Goal: Task Accomplishment & Management: Use online tool/utility

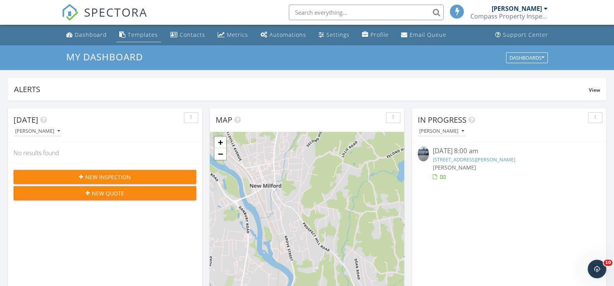
click at [141, 33] on div "Templates" at bounding box center [143, 34] width 30 height 7
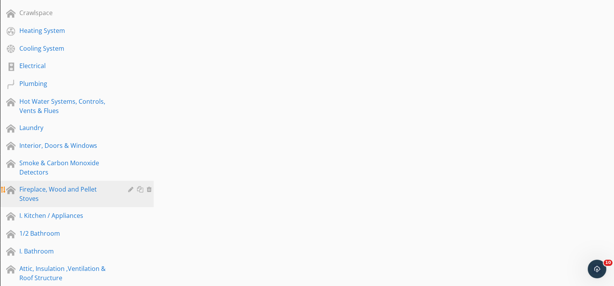
scroll to position [271, 0]
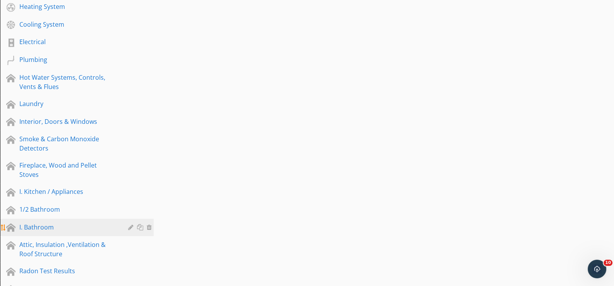
click at [34, 223] on div "I. Bathroom" at bounding box center [68, 227] width 98 height 9
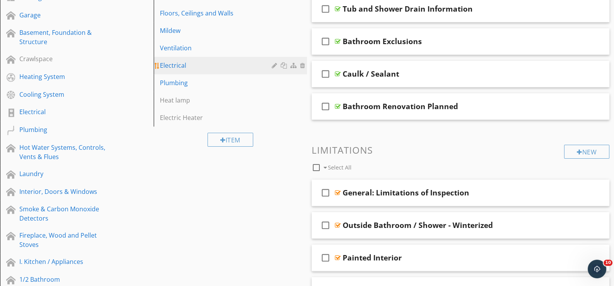
scroll to position [193, 0]
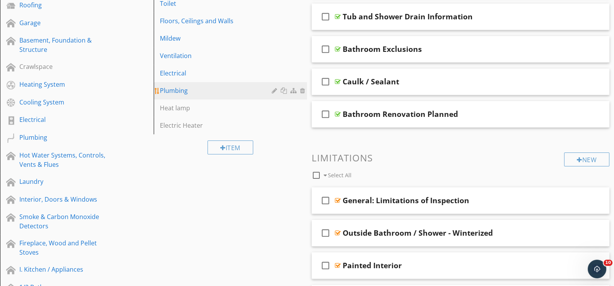
click at [175, 88] on div "Plumbing" at bounding box center [217, 90] width 115 height 9
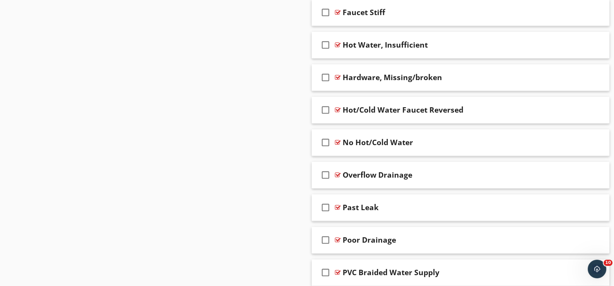
scroll to position [1199, 0]
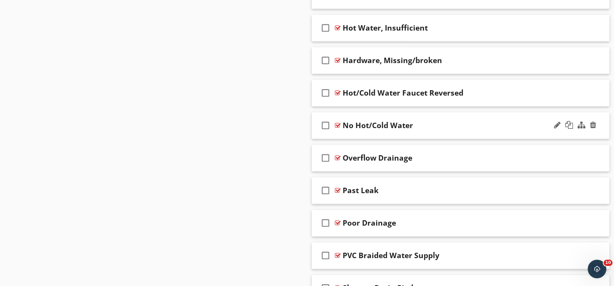
click at [343, 131] on div "check_box_outline_blank No Hot/Cold Water" at bounding box center [461, 125] width 298 height 27
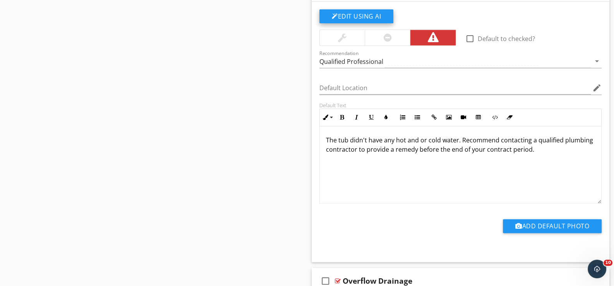
scroll to position [1354, 0]
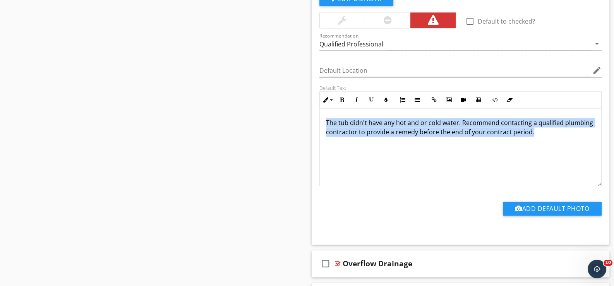
drag, startPoint x: 325, startPoint y: 120, endPoint x: 532, endPoint y: 131, distance: 207.3
click at [532, 131] on div "The tub didn't have any hot and or cold water. Recommend contacting a qualified…" at bounding box center [460, 147] width 281 height 77
copy p "The tub didn't have any hot and or cold water. Recommend contacting a qualified…"
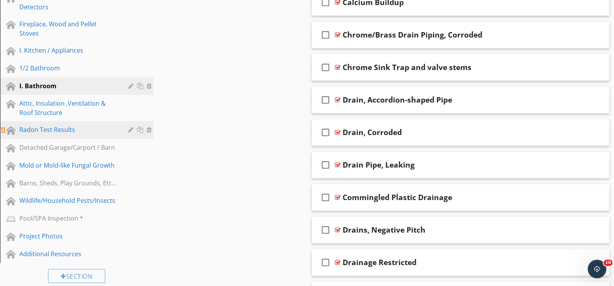
scroll to position [426, 0]
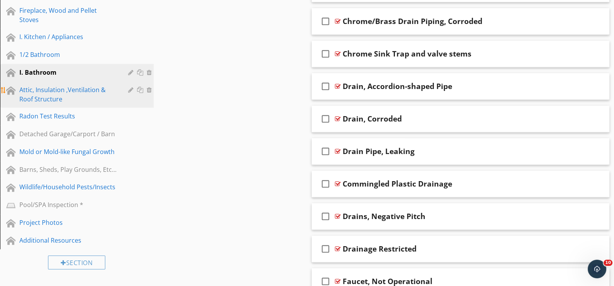
click at [55, 85] on div "Attic, Insulation ,Ventilation & Roof Structure" at bounding box center [68, 94] width 98 height 19
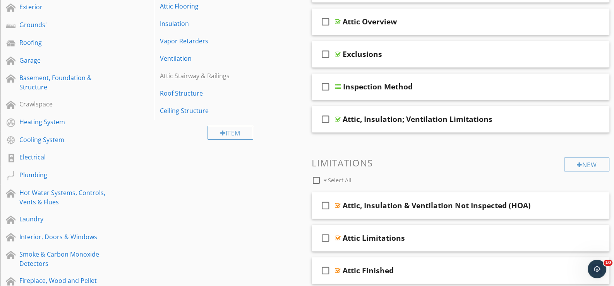
scroll to position [116, 0]
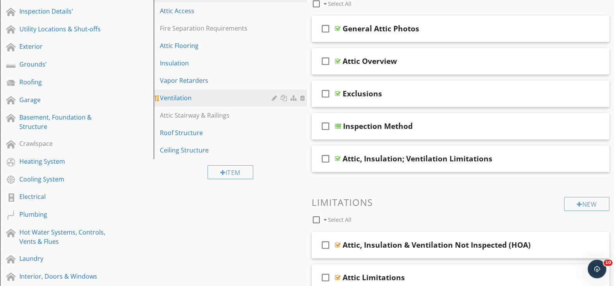
click at [178, 96] on div "Ventilation" at bounding box center [217, 97] width 115 height 9
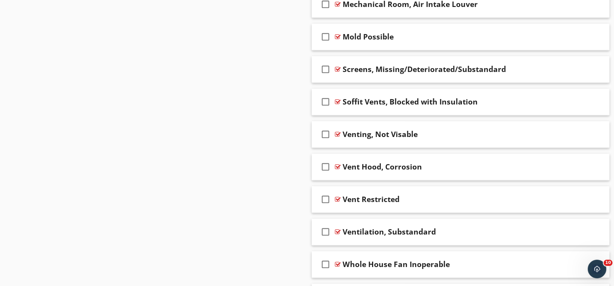
scroll to position [851, 0]
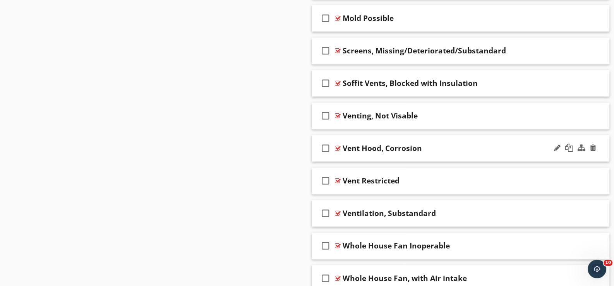
click at [341, 154] on div "check_box_outline_blank Vent Hood, Corrosion" at bounding box center [461, 148] width 298 height 27
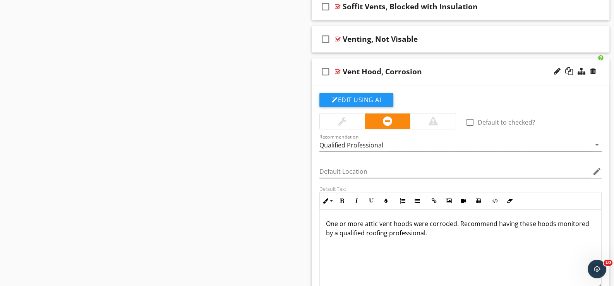
scroll to position [967, 0]
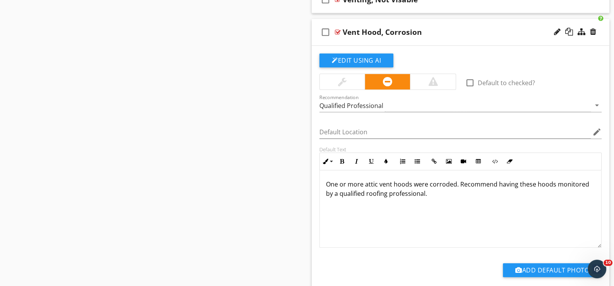
click at [340, 40] on div "check_box_outline_blank Vent Hood, Corrosion" at bounding box center [461, 32] width 298 height 27
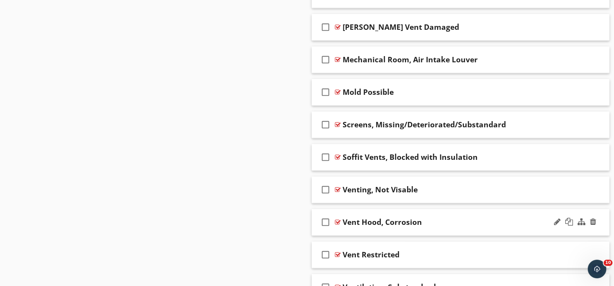
scroll to position [791, 0]
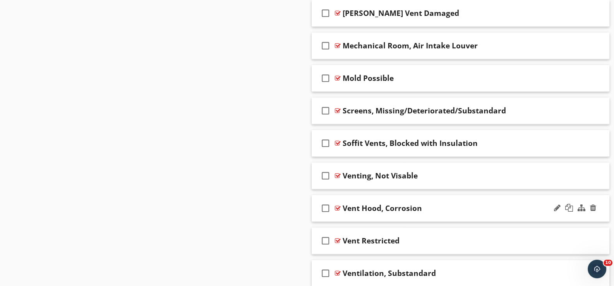
click at [342, 214] on div "check_box_outline_blank Vent Hood, Corrosion" at bounding box center [461, 208] width 298 height 27
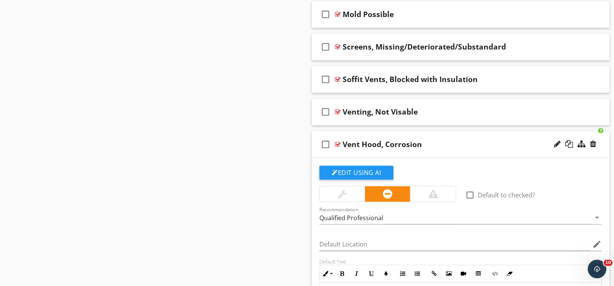
scroll to position [869, 0]
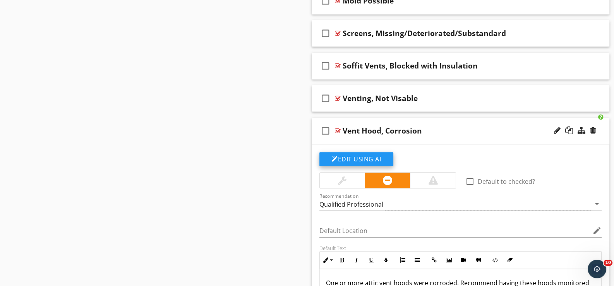
click at [349, 154] on button "Edit Using AI" at bounding box center [356, 159] width 74 height 14
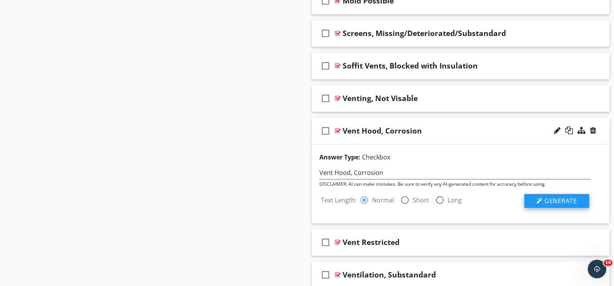
click at [560, 197] on span "Generate" at bounding box center [560, 201] width 33 height 9
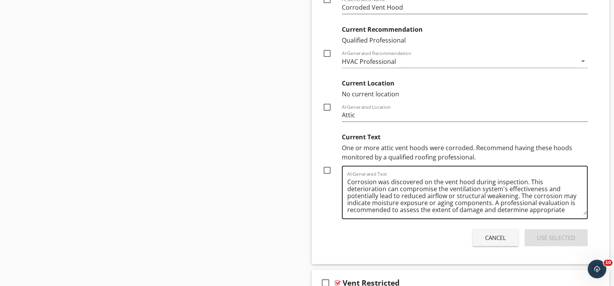
scroll to position [1140, 0]
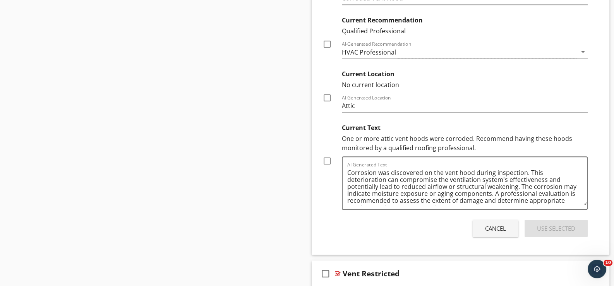
click at [326, 156] on div at bounding box center [326, 160] width 13 height 13
checkbox input "true"
click at [553, 224] on div "Use Selected" at bounding box center [556, 228] width 38 height 9
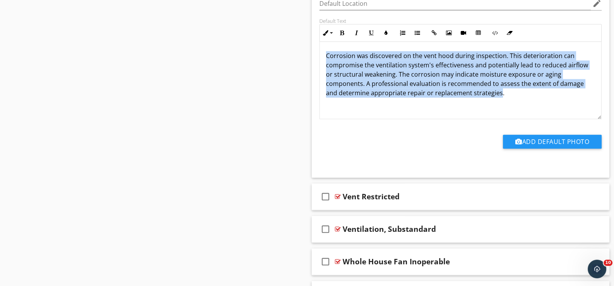
drag, startPoint x: 326, startPoint y: 53, endPoint x: 498, endPoint y: 89, distance: 176.1
click at [499, 89] on p "Corrosion was discovered on the vent hood during inspection. This deterioration…" at bounding box center [460, 74] width 269 height 46
copy p "Corrosion was discovered on the vent hood during inspection. This deterioration…"
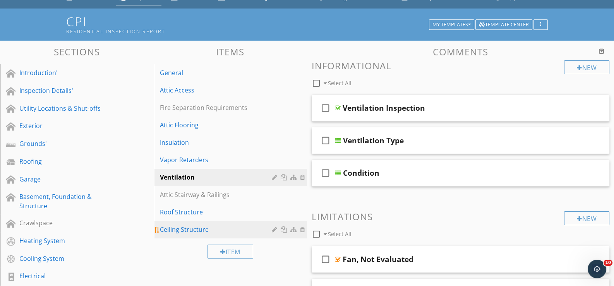
scroll to position [0, 0]
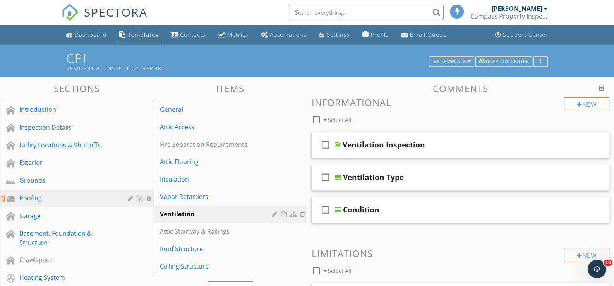
click at [39, 193] on div "Roofing" at bounding box center [68, 197] width 98 height 9
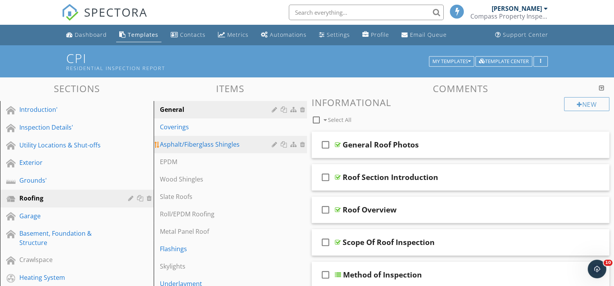
click at [178, 143] on div "Asphalt/Fiberglass Shingles" at bounding box center [217, 144] width 115 height 9
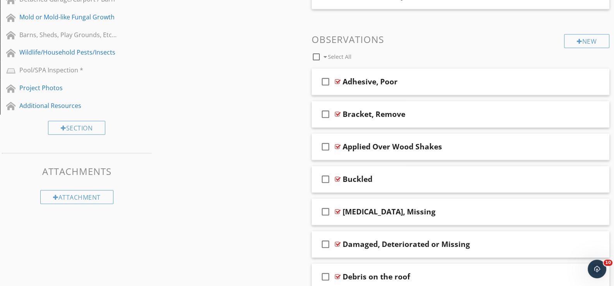
scroll to position [580, 0]
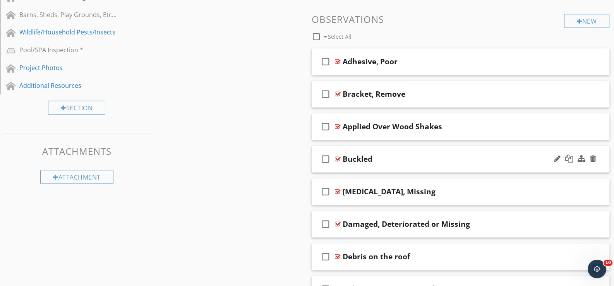
click at [344, 167] on div "check_box_outline_blank Buckled" at bounding box center [461, 159] width 298 height 27
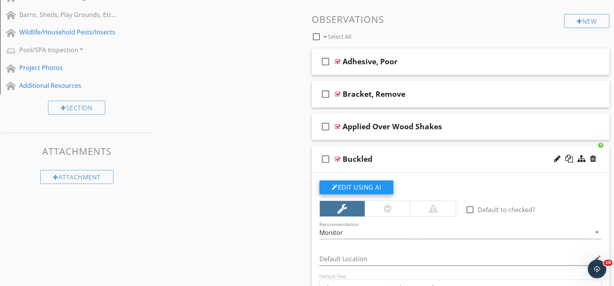
click at [358, 184] on button "Edit Using AI" at bounding box center [356, 187] width 74 height 14
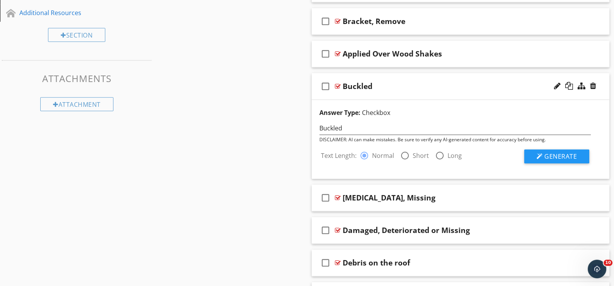
scroll to position [657, 0]
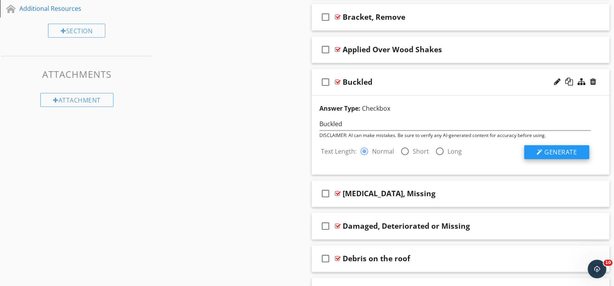
click at [566, 148] on span "Generate" at bounding box center [560, 152] width 33 height 9
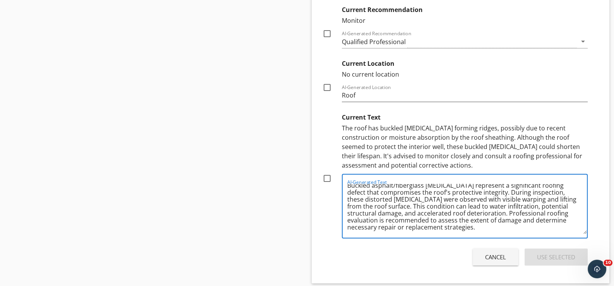
scroll to position [0, 0]
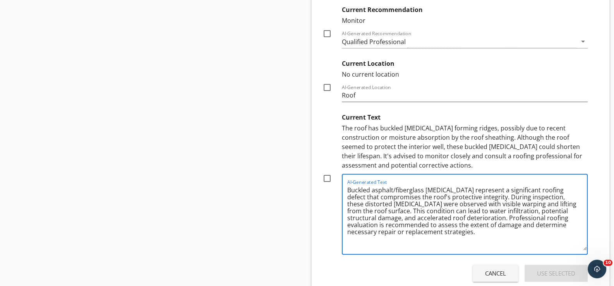
drag, startPoint x: 584, startPoint y: 221, endPoint x: 605, endPoint y: 248, distance: 35.3
click at [605, 248] on div "Answer Type: Checkbox Buckled DISCLAIMER: AI can make mistakes. Be sure to veri…" at bounding box center [461, 81] width 298 height 436
click at [325, 175] on div at bounding box center [326, 178] width 13 height 13
checkbox input "true"
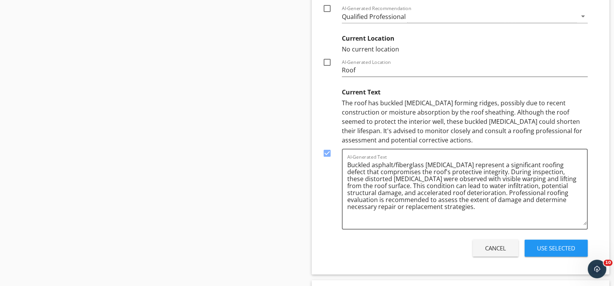
scroll to position [929, 0]
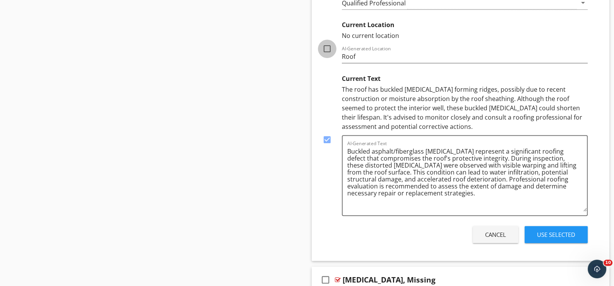
click at [327, 46] on div at bounding box center [326, 48] width 13 height 13
checkbox input "true"
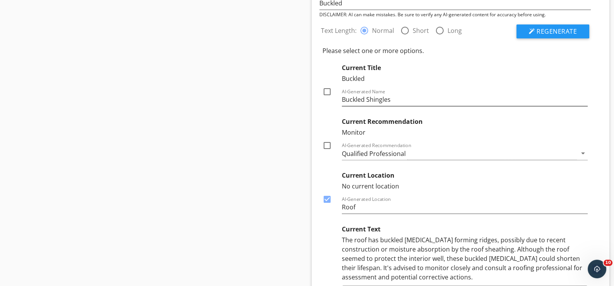
scroll to position [774, 0]
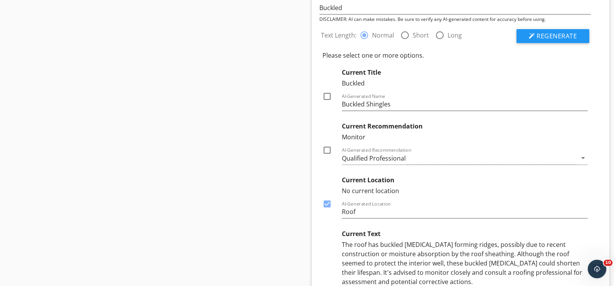
click at [325, 91] on div at bounding box center [326, 96] width 13 height 13
checkbox input "true"
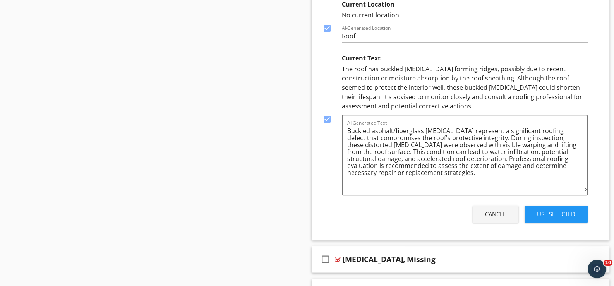
scroll to position [967, 0]
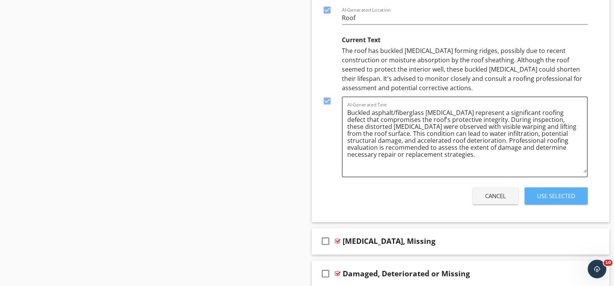
click at [551, 192] on div "Use Selected" at bounding box center [556, 196] width 38 height 9
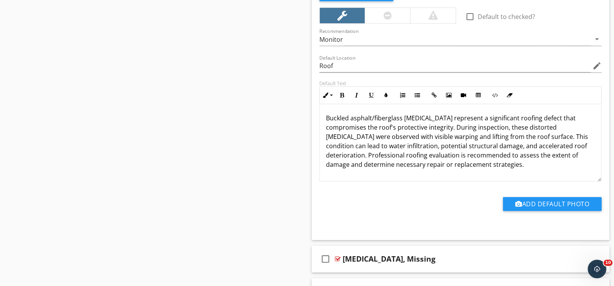
scroll to position [760, 0]
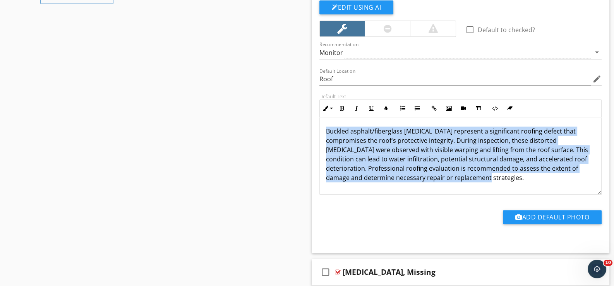
drag, startPoint x: 325, startPoint y: 130, endPoint x: 454, endPoint y: 175, distance: 136.7
click at [454, 175] on div "Buckled asphalt/fiberglass shingles represent a significant roofing defect that…" at bounding box center [460, 155] width 281 height 77
copy p "Buckled asphalt/fiberglass shingles represent a significant roofing defect that…"
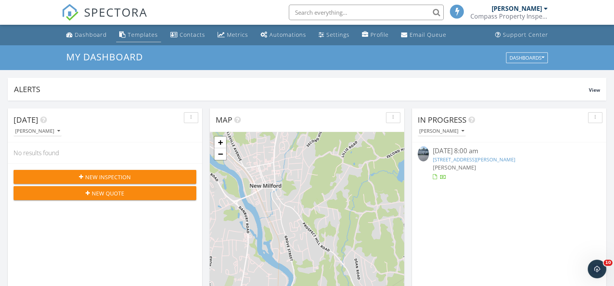
click at [140, 32] on div "Templates" at bounding box center [143, 34] width 30 height 7
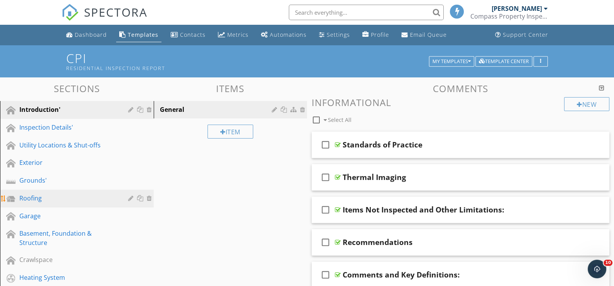
click at [39, 195] on div "Roofing" at bounding box center [68, 197] width 98 height 9
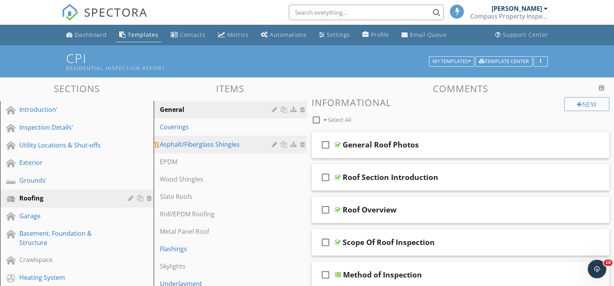
click at [185, 142] on div "Asphalt/Fiberglass Shingles" at bounding box center [217, 144] width 115 height 9
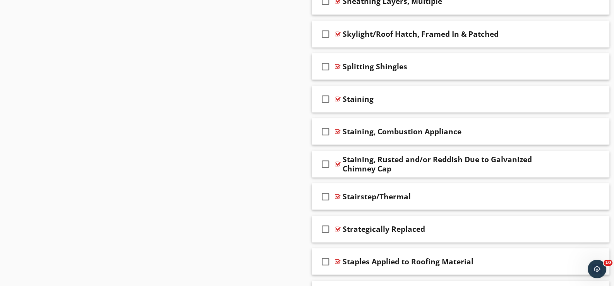
scroll to position [1819, 0]
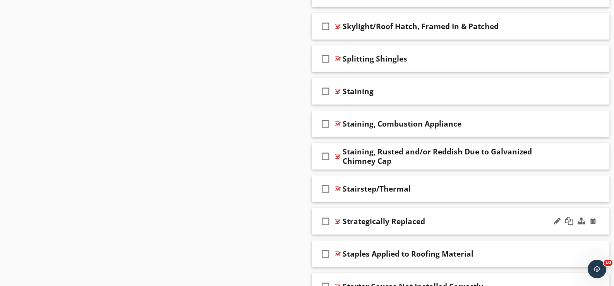
click at [342, 225] on div "check_box_outline_blank Strategically Replaced" at bounding box center [461, 221] width 298 height 27
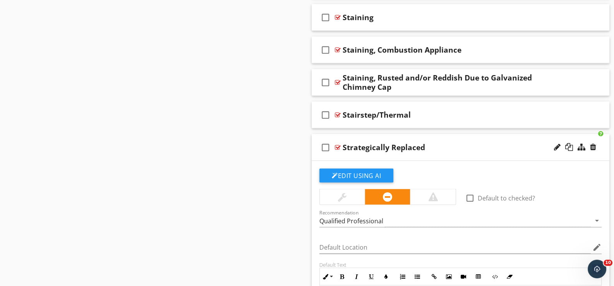
scroll to position [1896, 0]
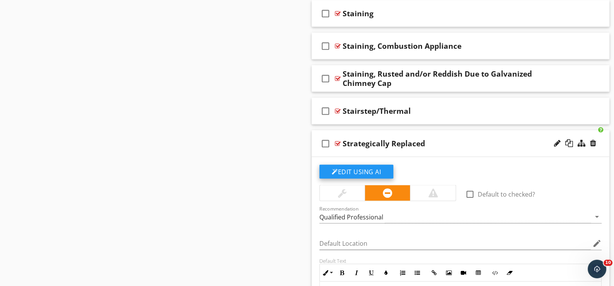
click at [350, 166] on button "Edit Using AI" at bounding box center [356, 172] width 74 height 14
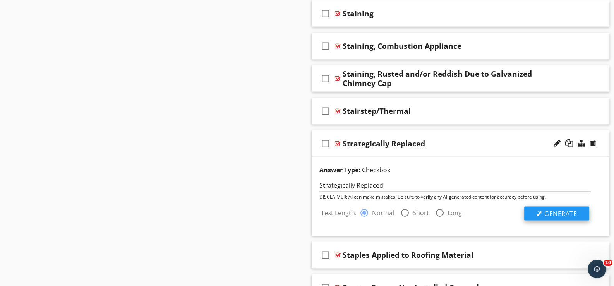
click at [560, 212] on span "Generate" at bounding box center [560, 213] width 33 height 9
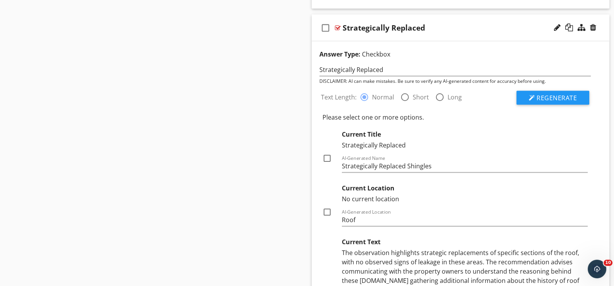
scroll to position [2051, 0]
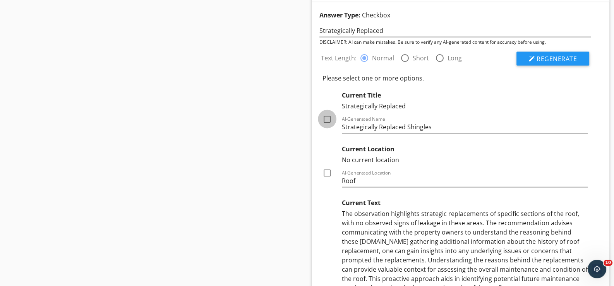
click at [327, 114] on div at bounding box center [326, 119] width 13 height 13
checkbox input "true"
click at [326, 168] on div at bounding box center [326, 172] width 13 height 13
checkbox input "true"
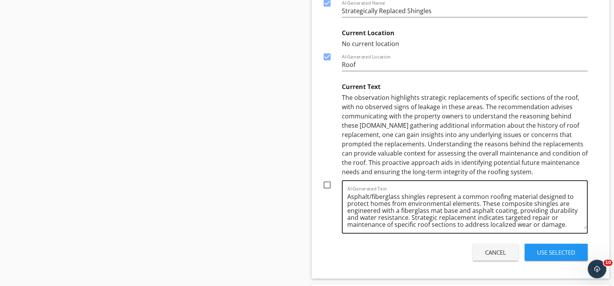
scroll to position [2, 0]
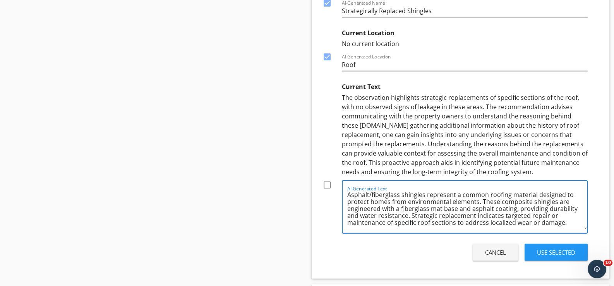
drag, startPoint x: 585, startPoint y: 226, endPoint x: 584, endPoint y: 238, distance: 12.8
click at [584, 239] on div "Text Length: radio_button_checked Normal radio_button_unchecked Short radio_but…" at bounding box center [455, 97] width 281 height 334
drag, startPoint x: 584, startPoint y: 226, endPoint x: 582, endPoint y: 231, distance: 5.3
click at [584, 240] on div "Text Length: radio_button_checked Normal radio_button_unchecked Short radio_but…" at bounding box center [455, 97] width 281 height 334
drag, startPoint x: 585, startPoint y: 225, endPoint x: 586, endPoint y: 235, distance: 10.2
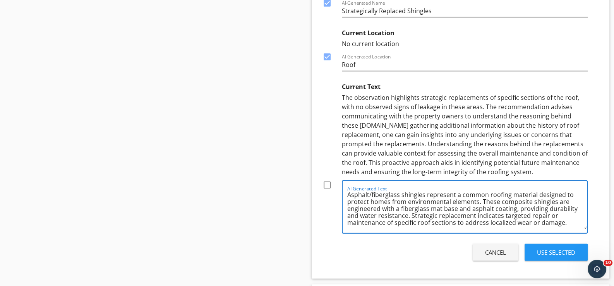
click at [587, 236] on div "Text Length: radio_button_checked Normal radio_button_unchecked Short radio_but…" at bounding box center [455, 97] width 281 height 334
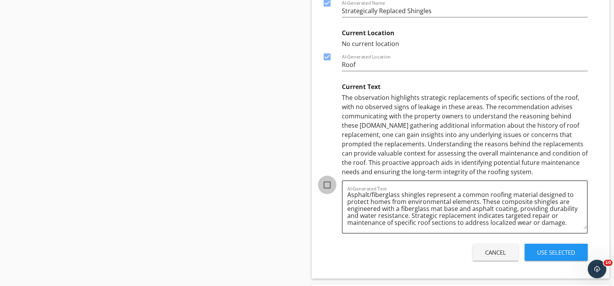
click at [326, 180] on div at bounding box center [326, 184] width 13 height 13
checkbox input "true"
click at [549, 248] on div "Use Selected" at bounding box center [556, 252] width 38 height 9
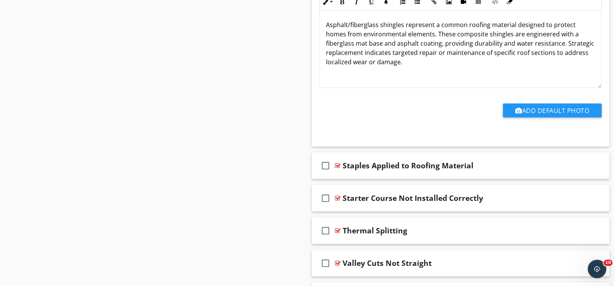
scroll to position [2134, 0]
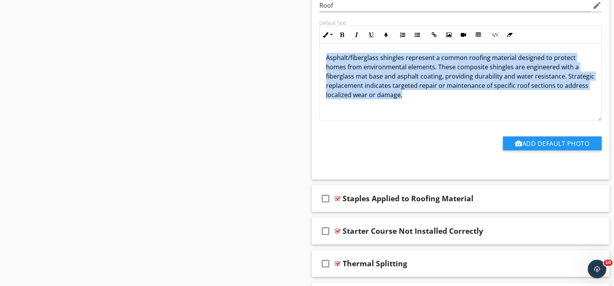
drag, startPoint x: 324, startPoint y: 53, endPoint x: 428, endPoint y: 91, distance: 110.8
click at [428, 91] on div "Asphalt/fiberglass shingles represent a common roofing material designed to pro…" at bounding box center [460, 82] width 281 height 77
copy p "Asphalt/fiberglass shingles represent a common roofing material designed to pro…"
